Goal: Task Accomplishment & Management: Complete application form

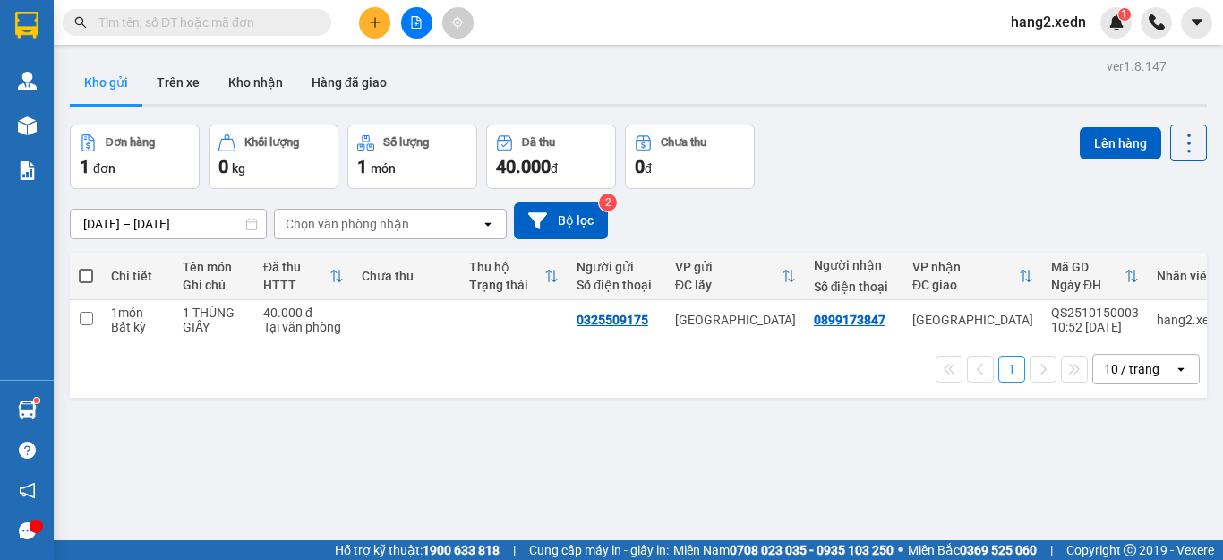
click at [293, 22] on input "text" at bounding box center [204, 23] width 211 height 20
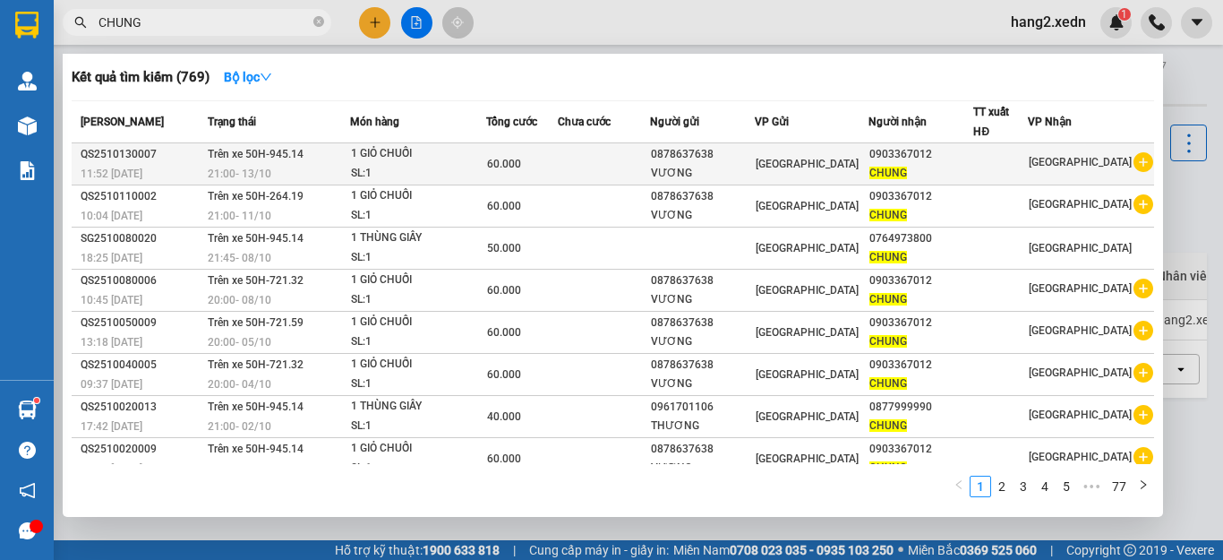
type input "CHUNG"
click at [581, 168] on td at bounding box center [604, 164] width 92 height 42
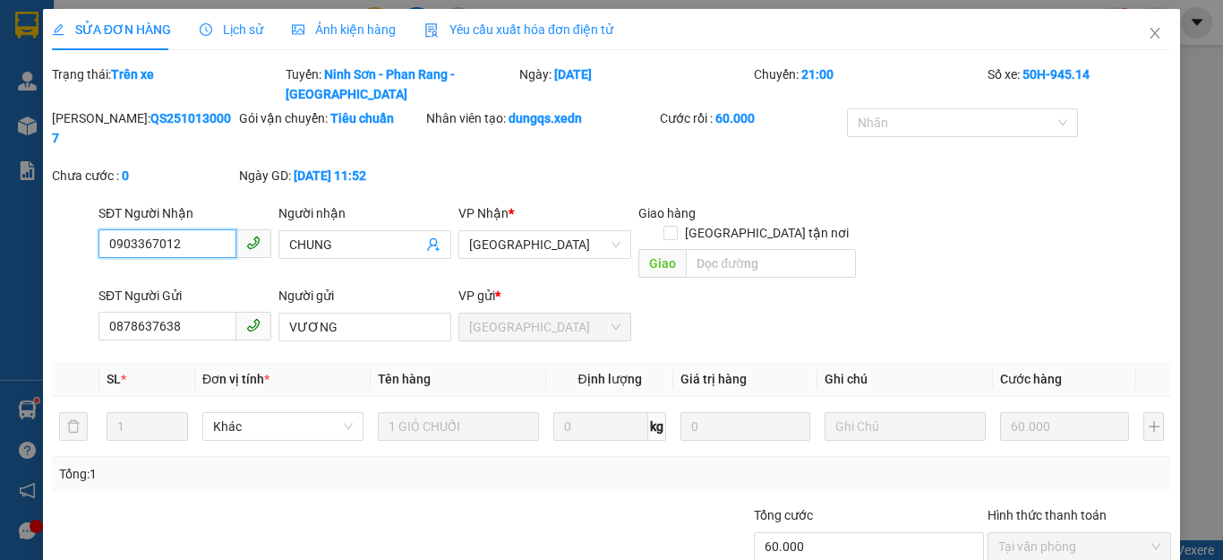
type input "0903367012"
type input "CHUNG"
type input "0878637638"
type input "VƯƠNG"
type input "60.000"
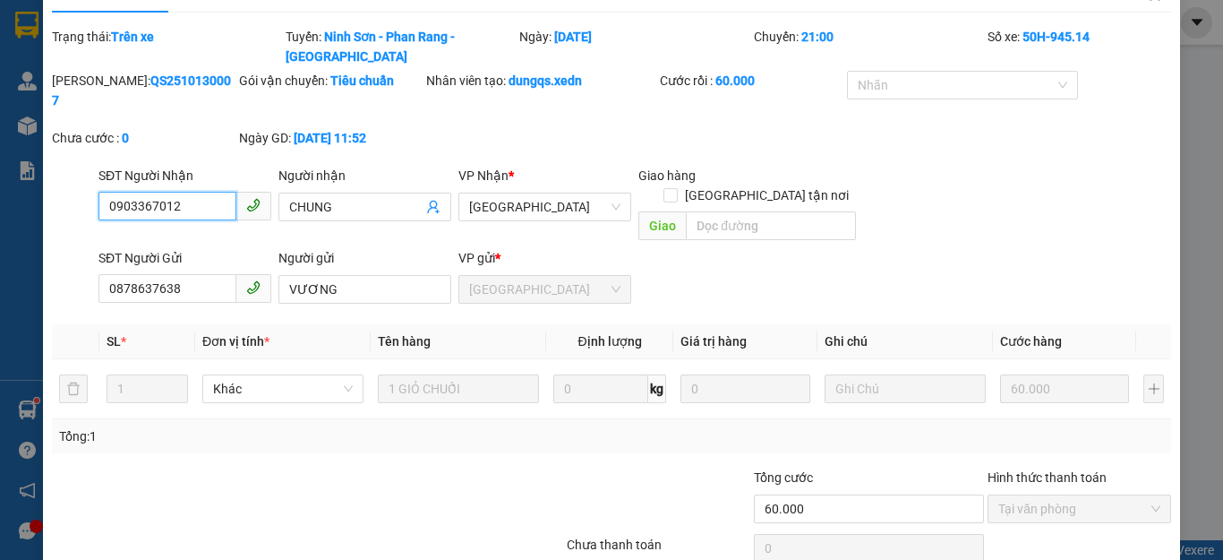
scroll to position [62, 0]
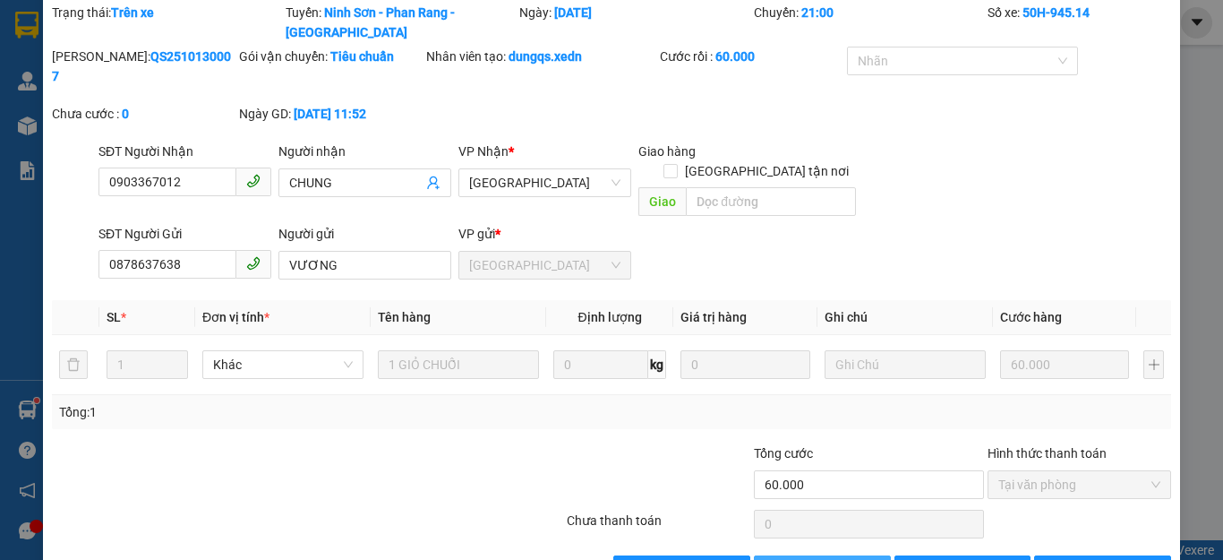
click at [802, 559] on span "Thêm ĐH mới" at bounding box center [832, 570] width 76 height 20
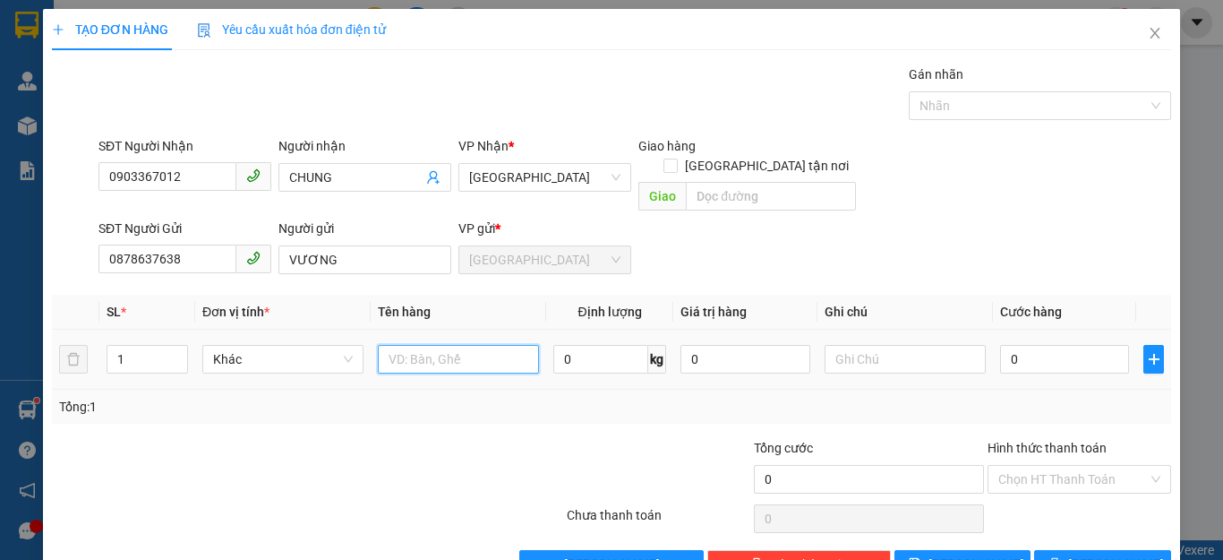
click at [450, 345] on input "text" at bounding box center [458, 359] width 161 height 29
type input "1 GIỎ CHUỐI"
click at [1083, 345] on input "0" at bounding box center [1064, 359] width 129 height 29
type input "6"
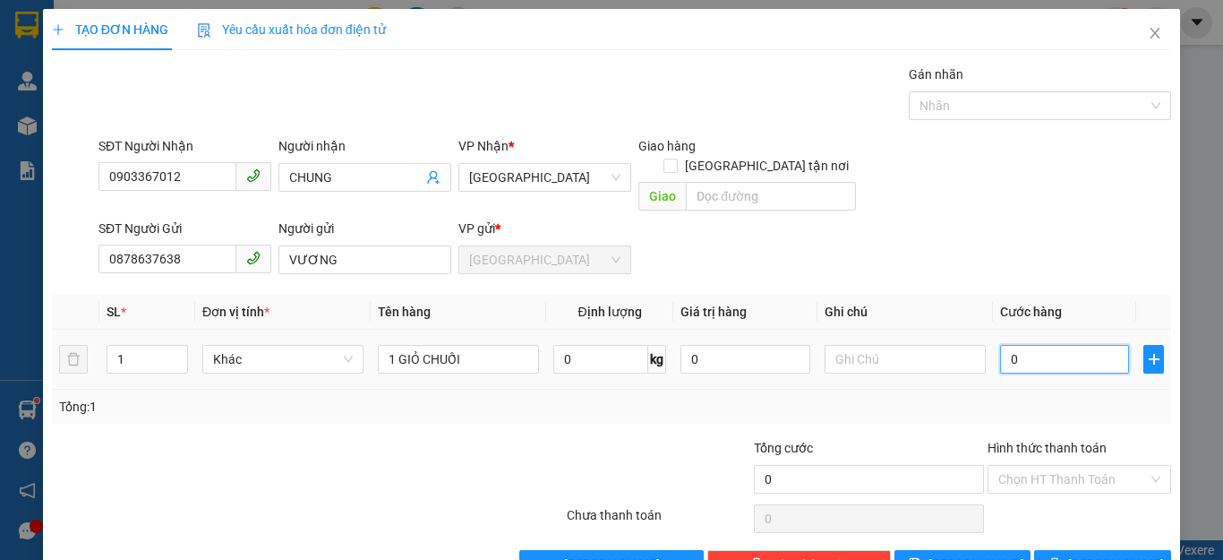
type input "6"
type input "60"
type input "600"
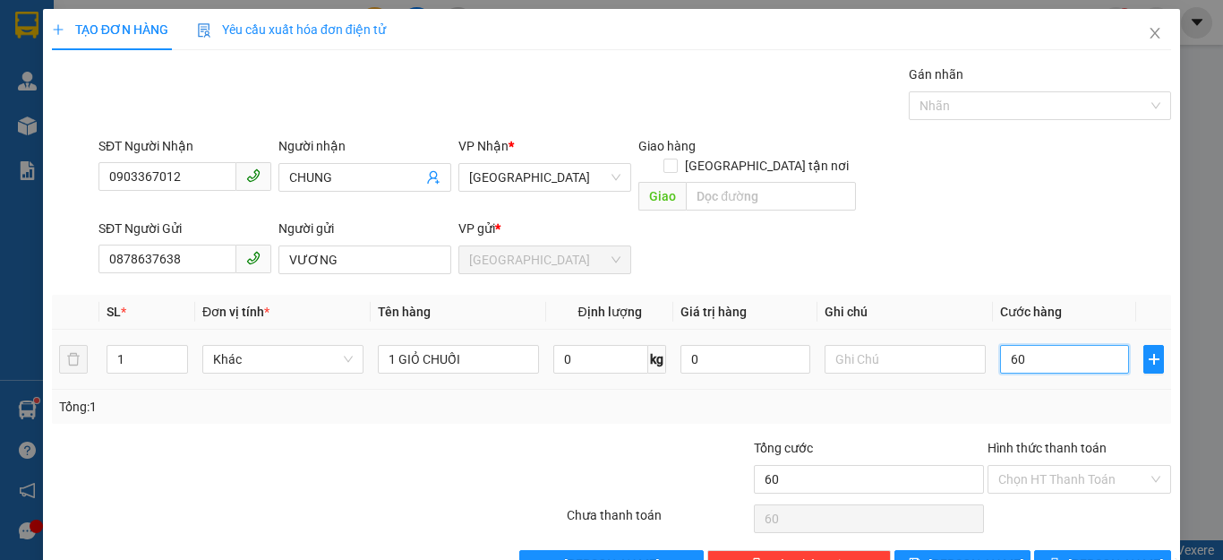
type input "600"
type input "6.000"
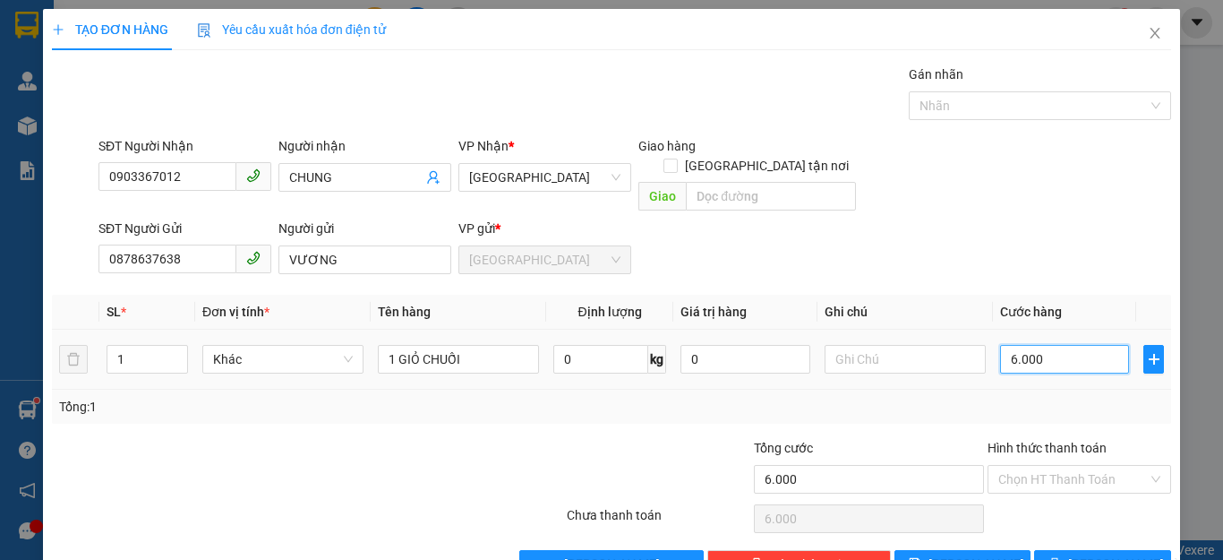
type input "60.000"
click at [1040, 466] on input "Hình thức thanh toán" at bounding box center [1073, 479] width 150 height 27
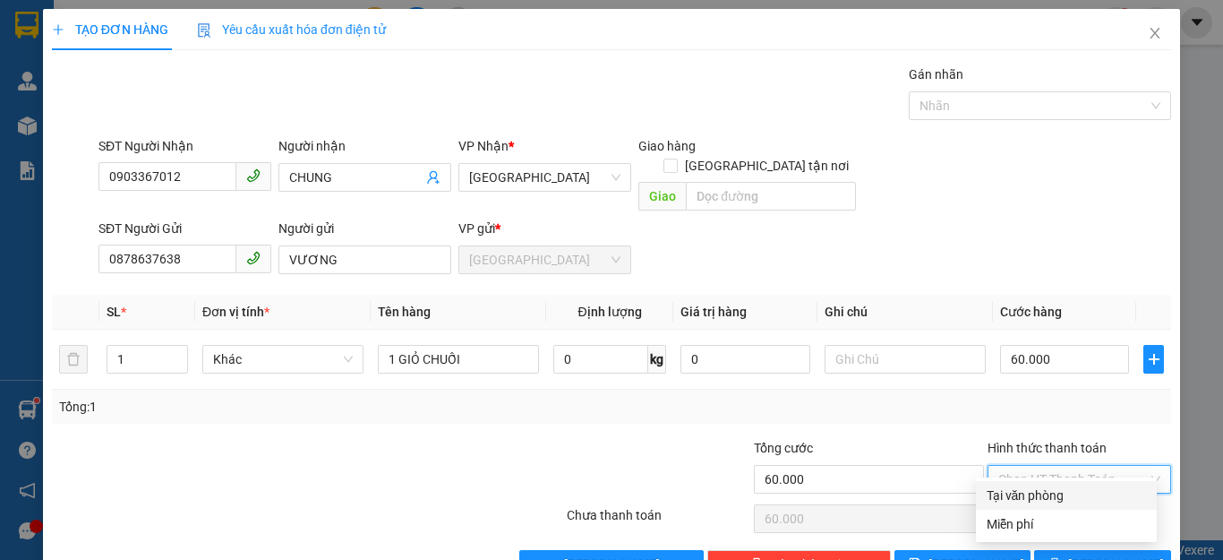
click at [1041, 482] on div "Tại văn phòng" at bounding box center [1066, 495] width 181 height 29
type input "0"
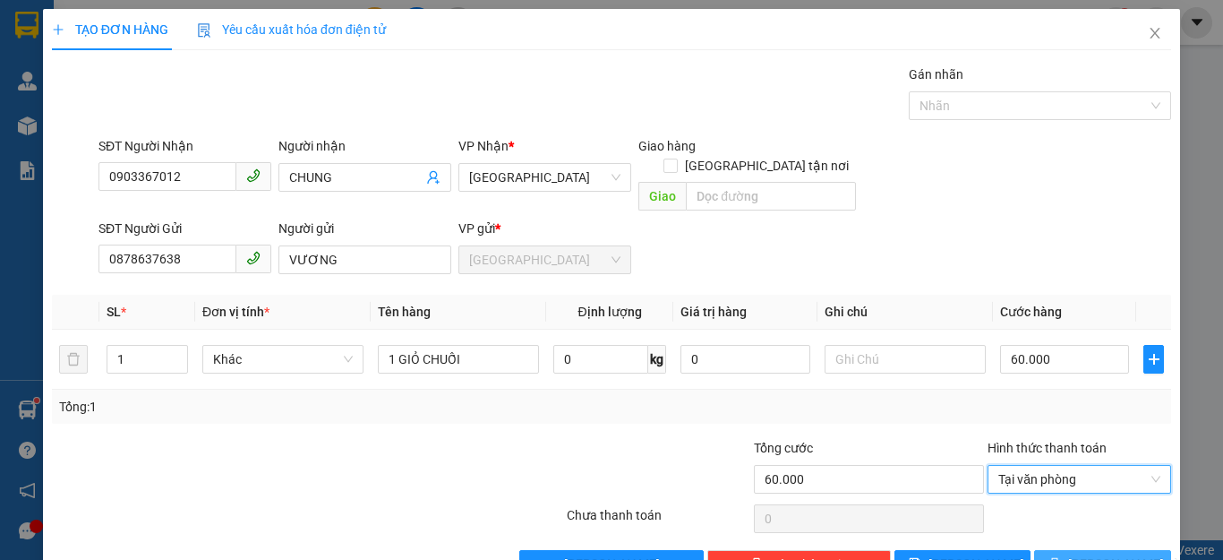
click at [1090, 554] on span "[PERSON_NAME] và In" at bounding box center [1130, 564] width 125 height 20
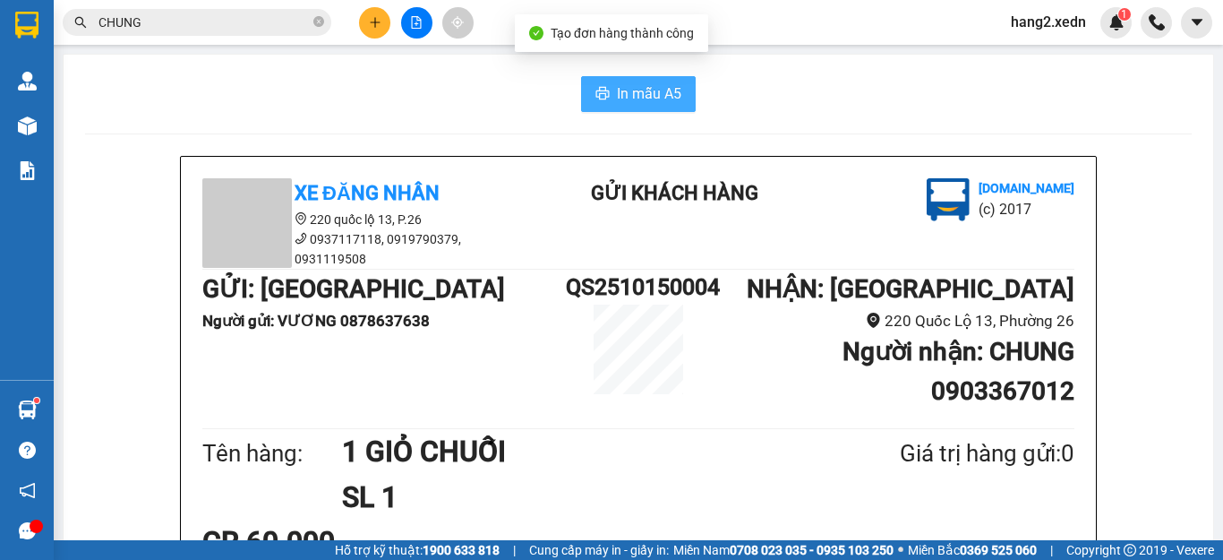
click at [655, 84] on span "In mẫu A5" at bounding box center [649, 93] width 64 height 22
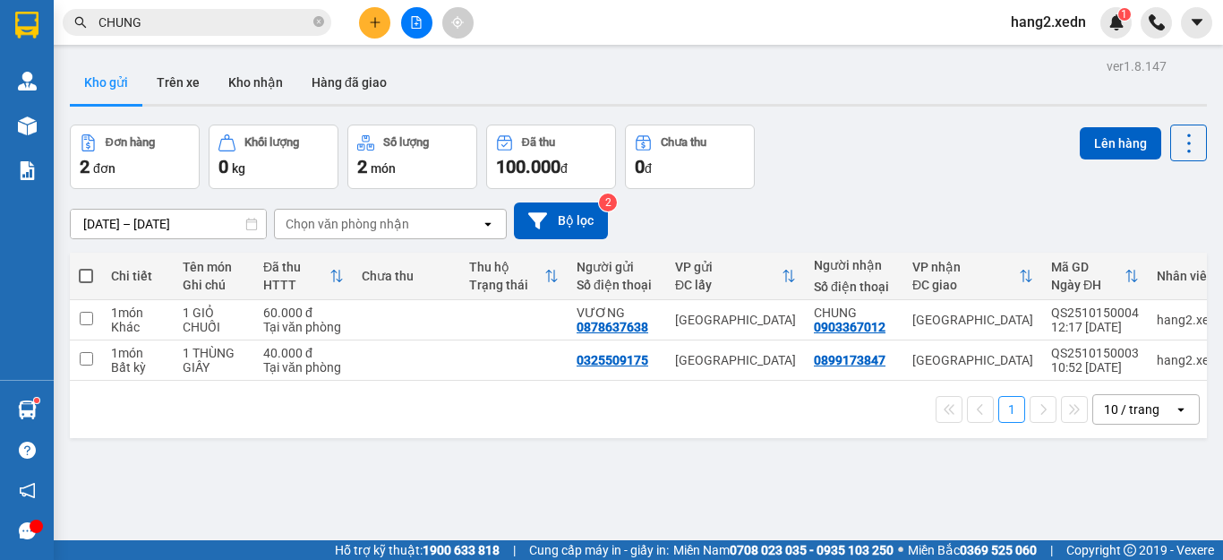
click at [190, 21] on input "CHUNG" at bounding box center [204, 23] width 211 height 20
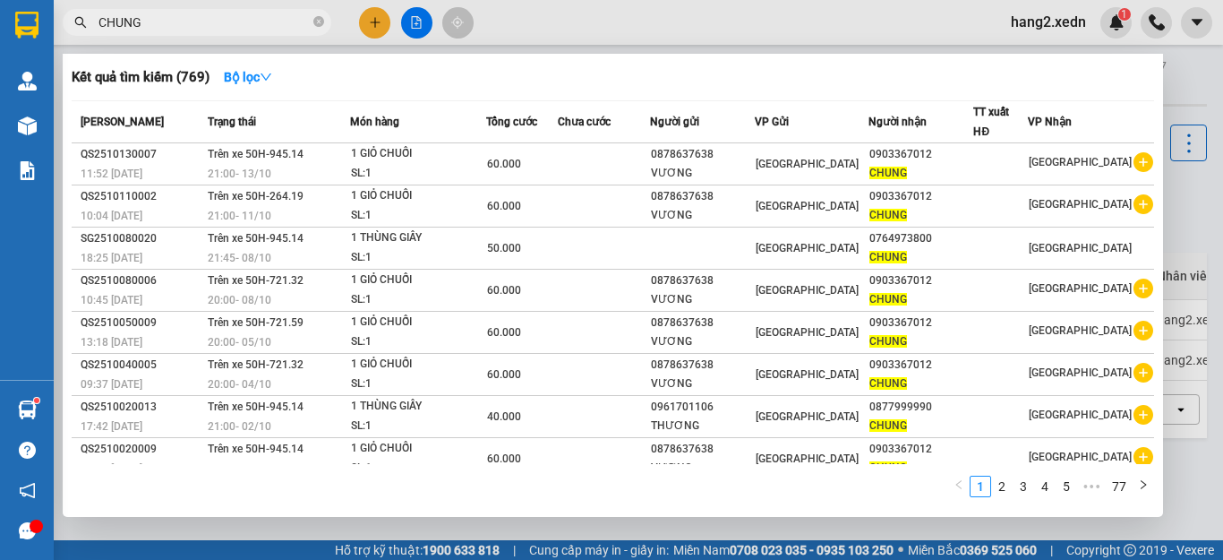
click at [195, 26] on input "CHUNG" at bounding box center [204, 23] width 211 height 20
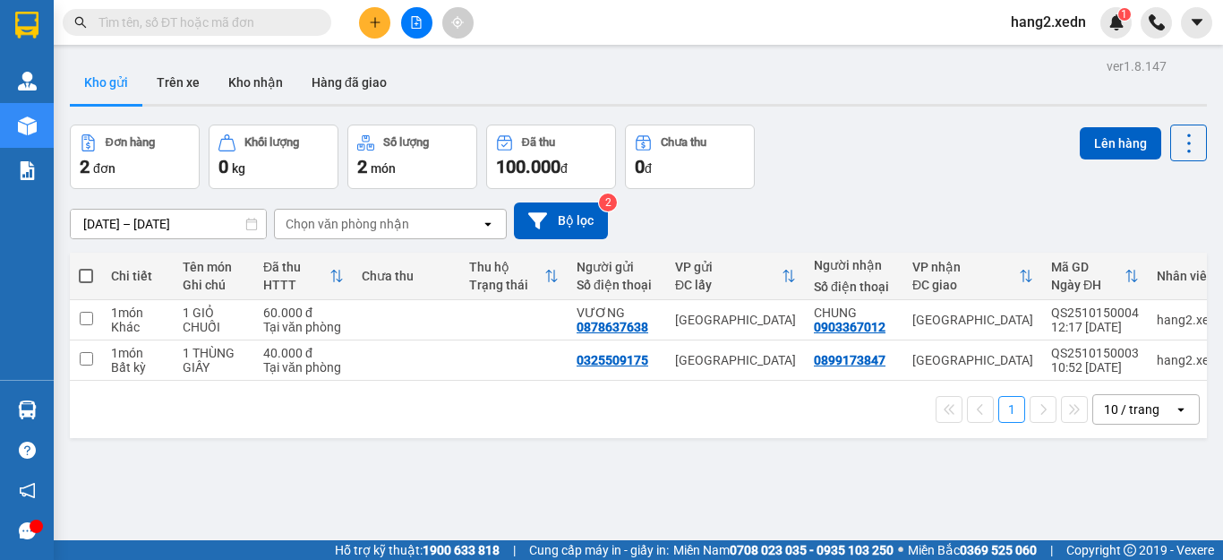
click at [149, 20] on input "text" at bounding box center [204, 23] width 211 height 20
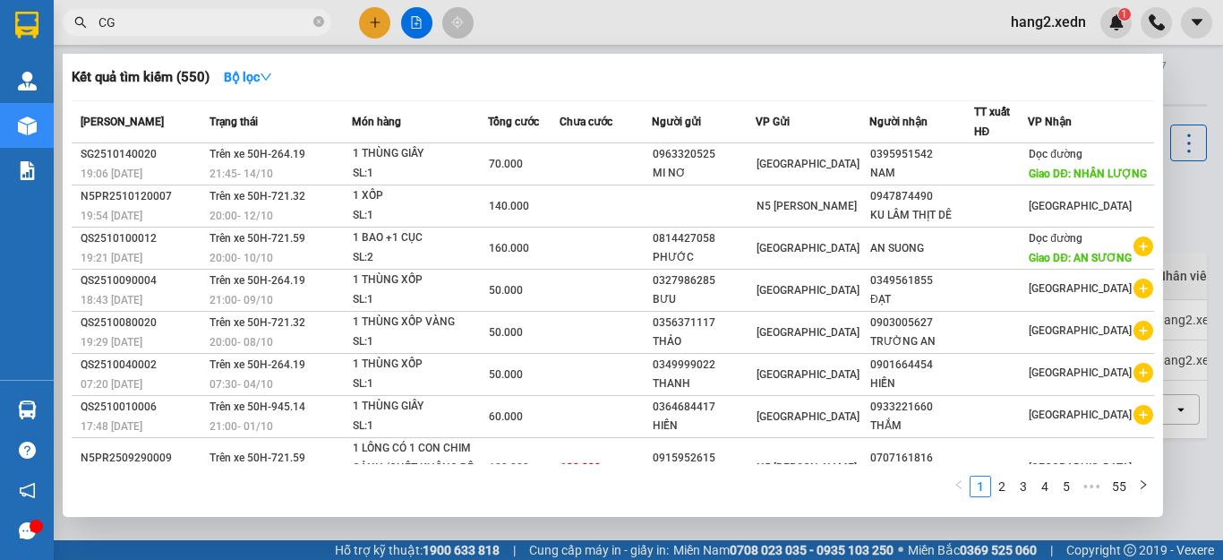
type input "CG"
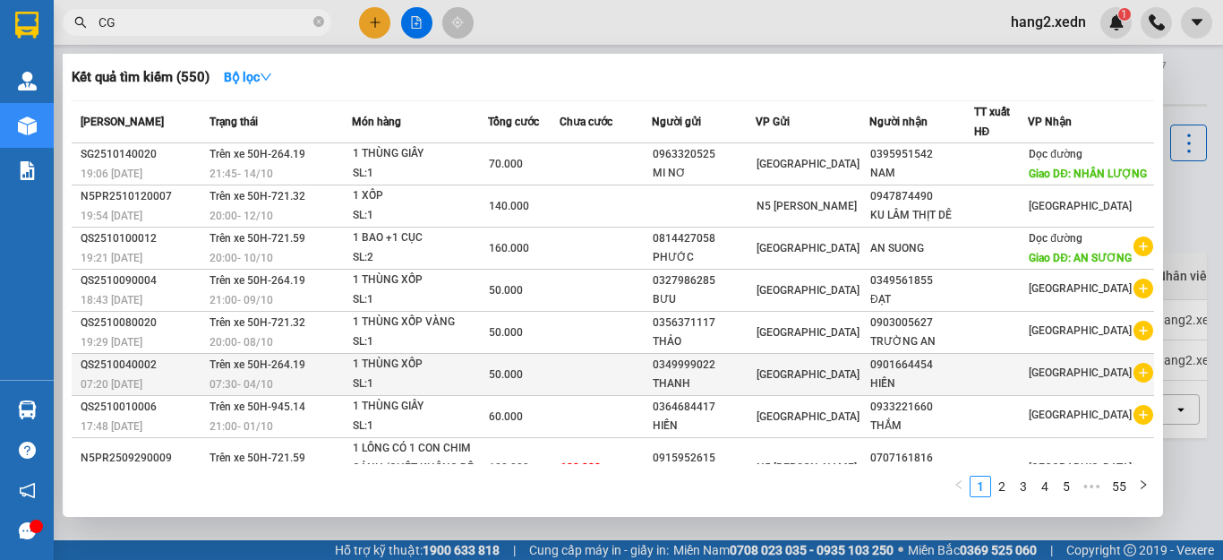
click at [846, 384] on div "[GEOGRAPHIC_DATA]" at bounding box center [813, 374] width 112 height 20
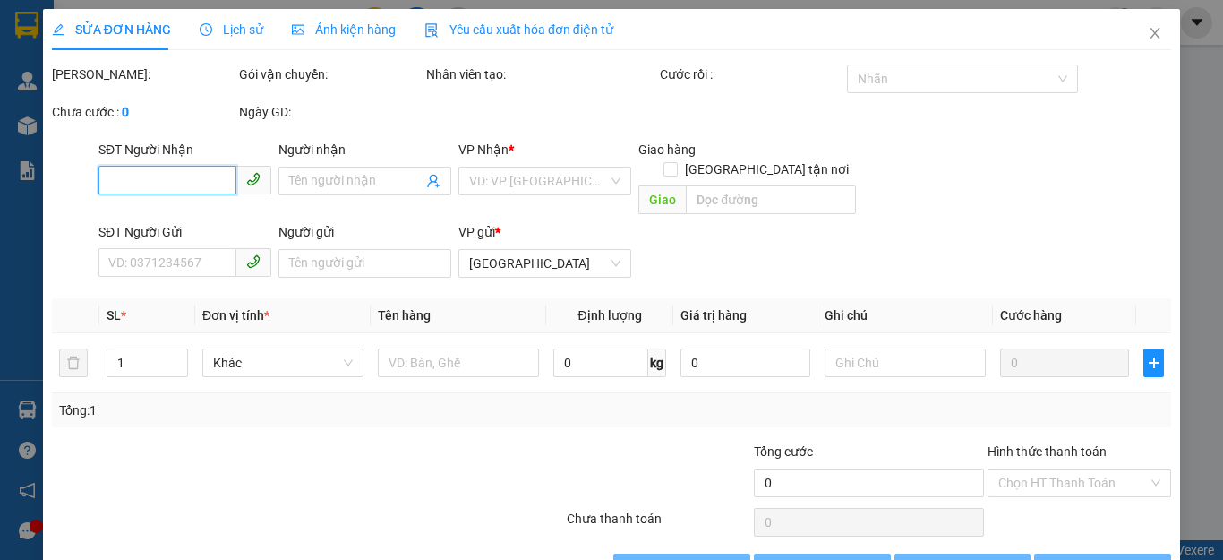
type input "0901664454"
type input "HIỀN"
type input "0349999022"
type input "THANH"
type input "50.000"
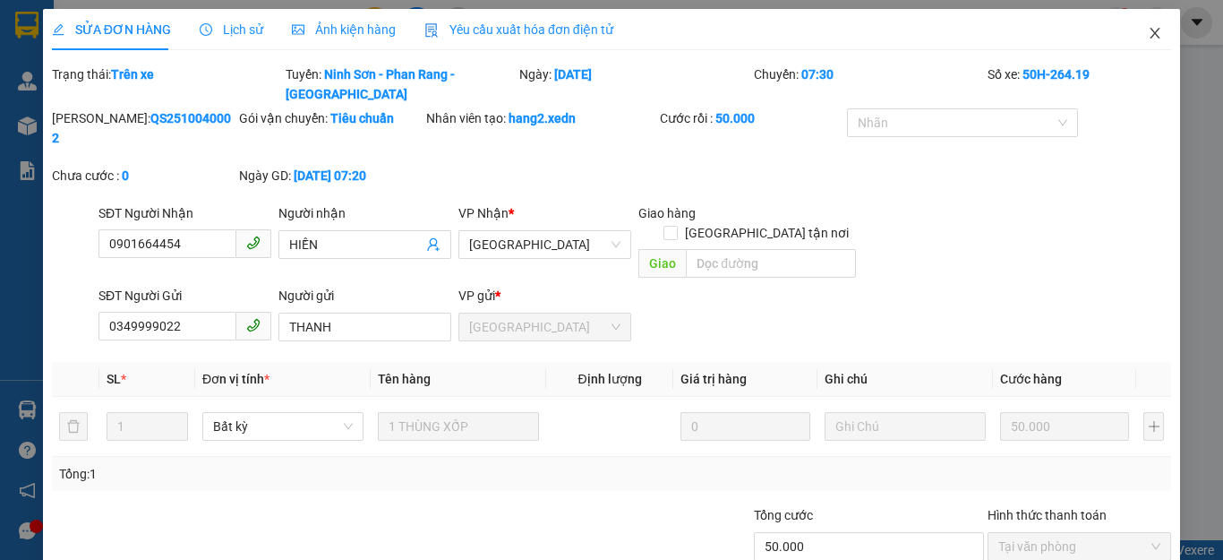
click at [1148, 32] on icon "close" at bounding box center [1155, 33] width 14 height 14
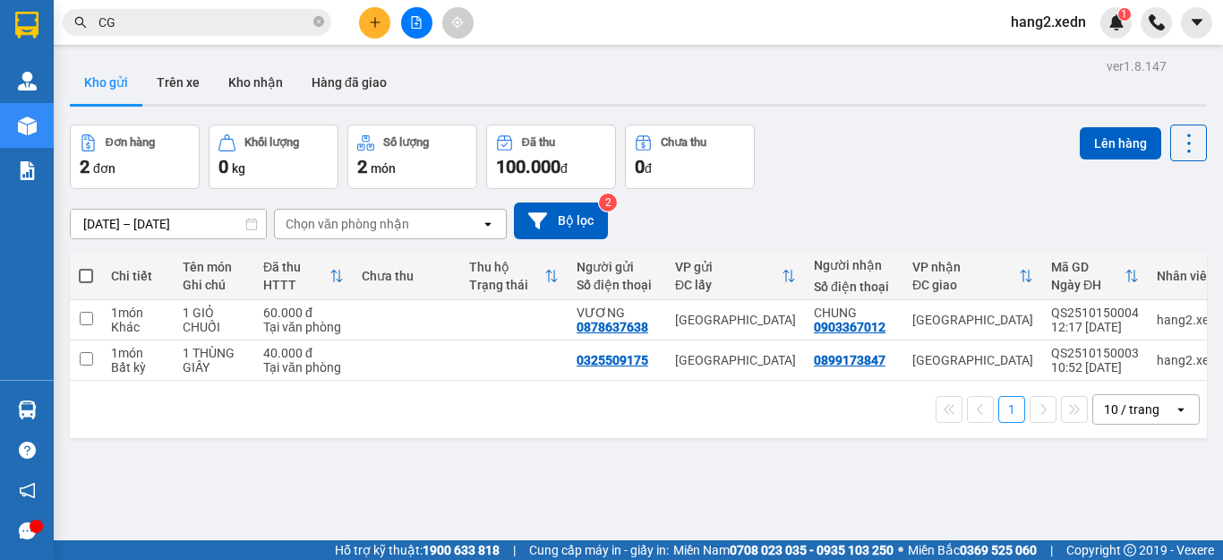
click at [892, 180] on div "Đơn hàng 2 đơn Khối lượng 0 kg Số lượng 2 món Đã thu 100.000 đ Chưa thu 0 đ Lên…" at bounding box center [638, 156] width 1137 height 64
click at [893, 179] on div "Đơn hàng 2 đơn Khối lượng 0 kg Số lượng 2 món Đã thu 100.000 đ Chưa thu 0 đ Lên…" at bounding box center [638, 156] width 1137 height 64
